Goal: Task Accomplishment & Management: Manage account settings

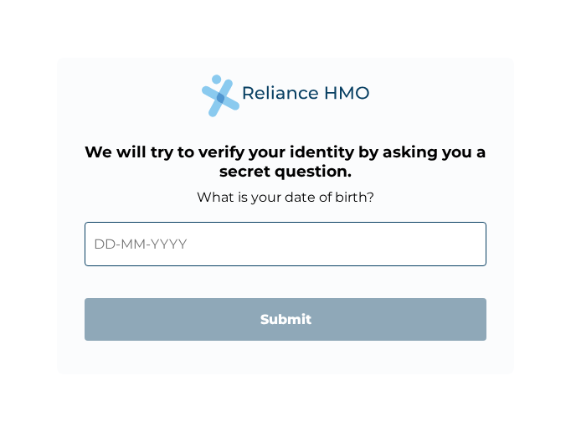
click at [569, 288] on div "We will try to verify your identity by asking you a secret question. What is yo…" at bounding box center [285, 216] width 571 height 432
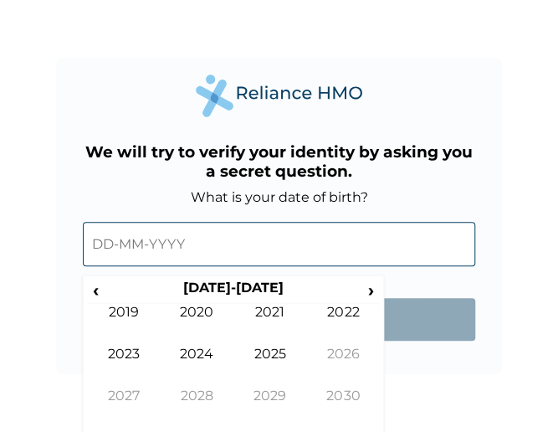
click at [105, 241] on input "text" at bounding box center [279, 244] width 393 height 44
click at [101, 295] on span "‹" at bounding box center [96, 290] width 18 height 21
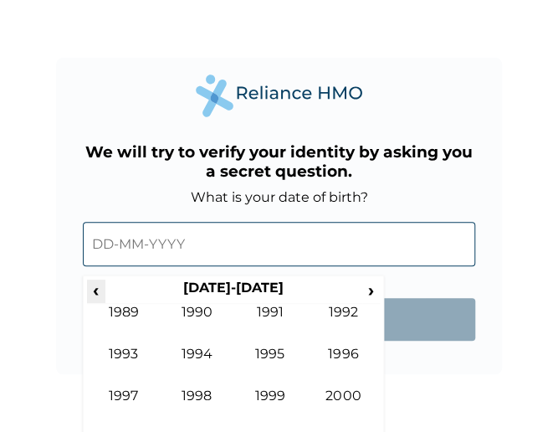
click at [101, 295] on span "‹" at bounding box center [96, 290] width 18 height 21
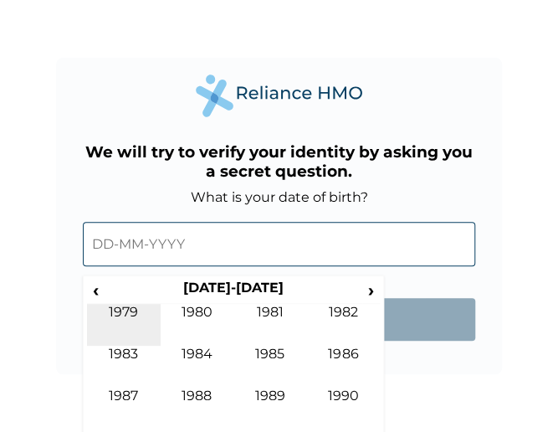
click at [119, 311] on td "1979" at bounding box center [124, 325] width 74 height 42
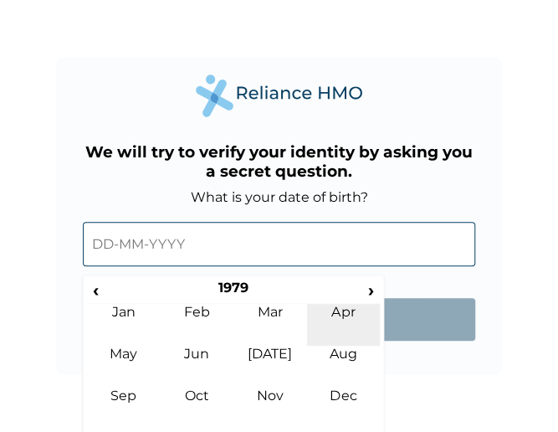
click at [333, 311] on td "Apr" at bounding box center [344, 325] width 74 height 42
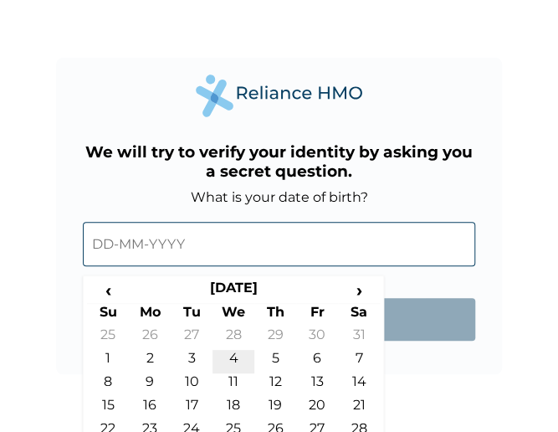
click at [232, 354] on td "4" at bounding box center [234, 361] width 42 height 23
type input "[DATE]"
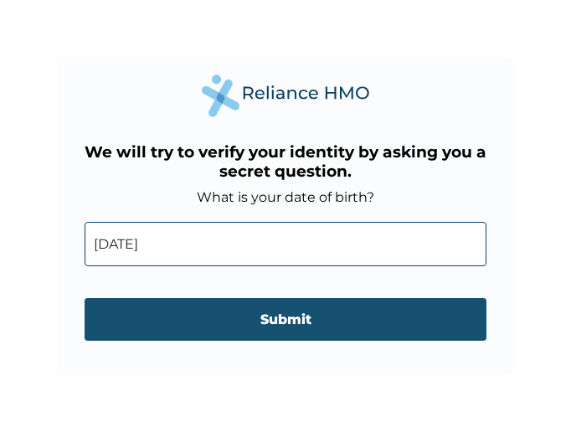
click at [263, 312] on input "Submit" at bounding box center [286, 319] width 402 height 43
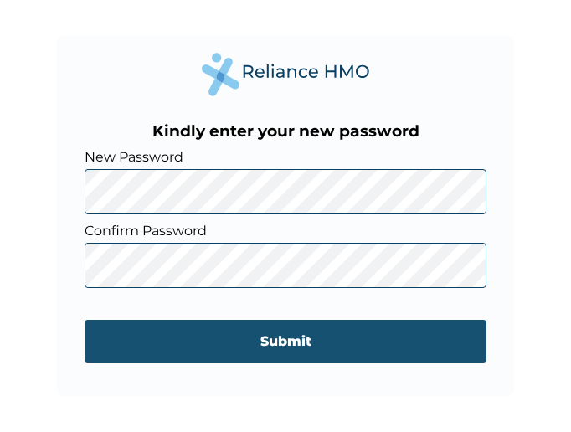
click at [399, 333] on input "Submit" at bounding box center [286, 341] width 402 height 43
